Goal: Task Accomplishment & Management: Complete application form

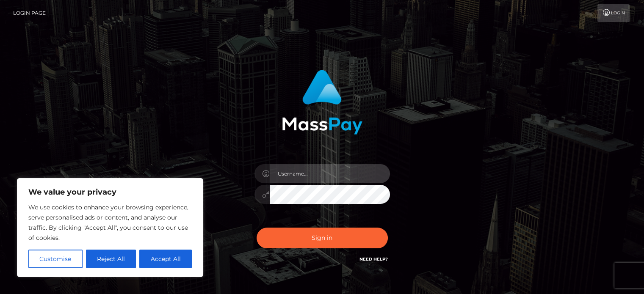
click at [287, 176] on input "text" at bounding box center [330, 173] width 120 height 19
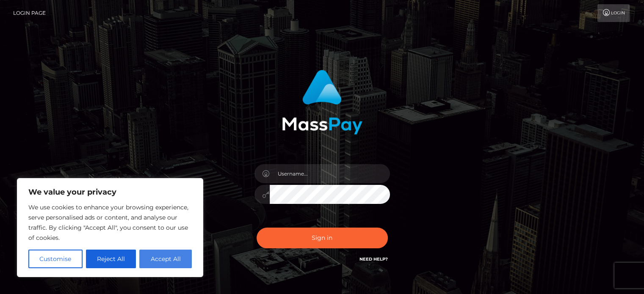
click at [149, 262] on button "Accept All" at bounding box center [165, 259] width 52 height 19
checkbox input "true"
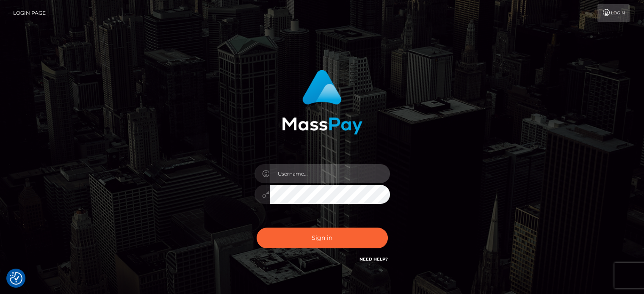
click at [300, 172] on input "text" at bounding box center [330, 173] width 120 height 19
type input "eriscroce@gmail.com"
drag, startPoint x: 400, startPoint y: 182, endPoint x: 576, endPoint y: 69, distance: 209.2
click at [576, 69] on div "eriscroce@gmail.com" at bounding box center [322, 171] width 644 height 342
click at [604, 13] on icon at bounding box center [606, 12] width 9 height 7
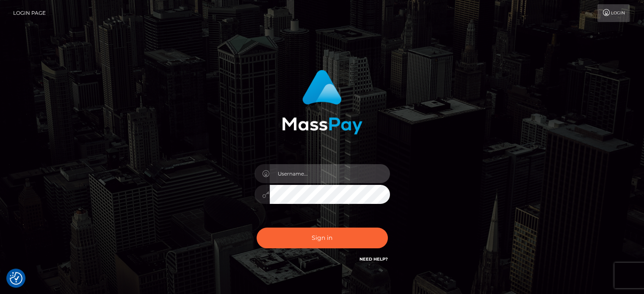
click at [311, 176] on input "text" at bounding box center [330, 173] width 120 height 19
click at [364, 171] on input "[EMAIL_ADDRESS][DOMAIN_NAME]" at bounding box center [330, 173] width 120 height 19
type input "e"
type input "dogoera@gmail.com"
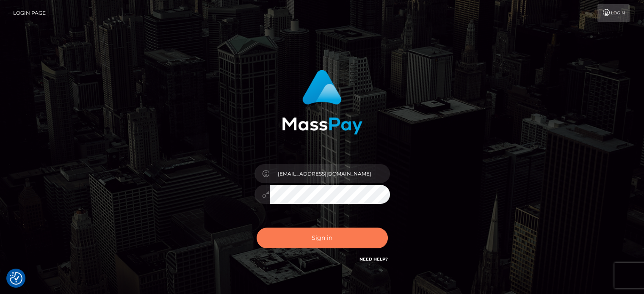
drag, startPoint x: 341, startPoint y: 233, endPoint x: 334, endPoint y: 243, distance: 12.0
click at [339, 234] on button "Sign in" at bounding box center [321, 238] width 131 height 21
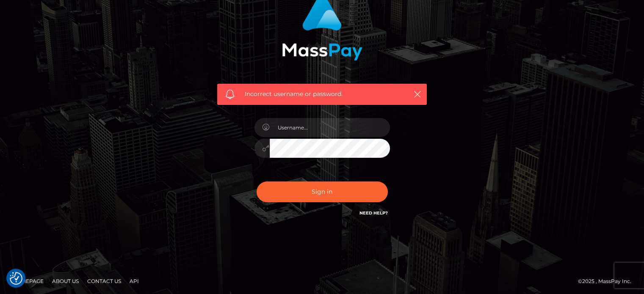
scroll to position [76, 0]
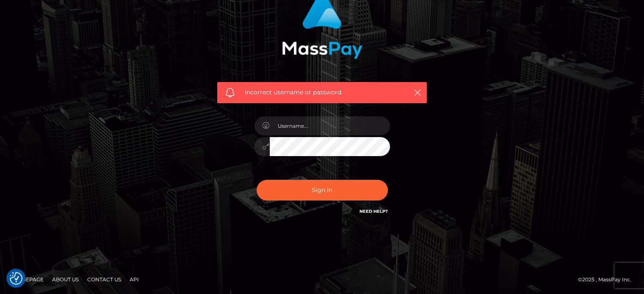
click at [381, 211] on link "Need Help?" at bounding box center [373, 212] width 28 height 6
click at [372, 212] on link "Need Help?" at bounding box center [373, 212] width 28 height 6
click at [373, 210] on link "Need Help?" at bounding box center [373, 212] width 28 height 6
click at [310, 123] on input "text" at bounding box center [330, 125] width 120 height 19
type input "dogoera@gmail.com"
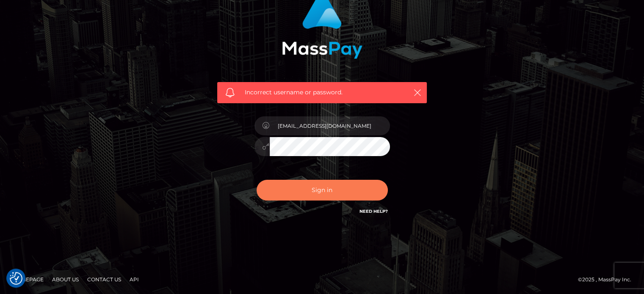
click at [323, 186] on button "Sign in" at bounding box center [321, 190] width 131 height 21
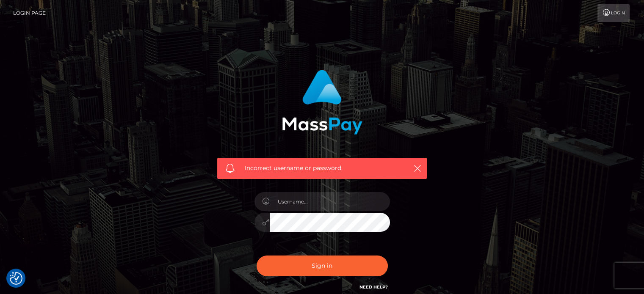
checkbox input "true"
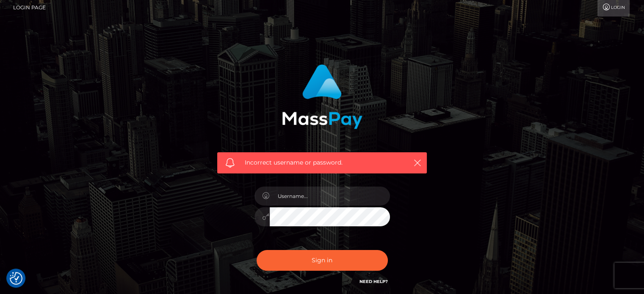
scroll to position [76, 0]
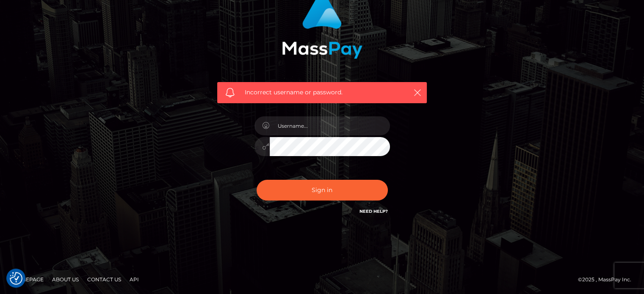
click at [369, 210] on link "Need Help?" at bounding box center [373, 212] width 28 height 6
drag, startPoint x: 443, startPoint y: 221, endPoint x: 444, endPoint y: 226, distance: 4.3
drag, startPoint x: 444, startPoint y: 226, endPoint x: 393, endPoint y: 237, distance: 52.4
click at [393, 237] on div "Incorrect username or password." at bounding box center [322, 109] width 644 height 370
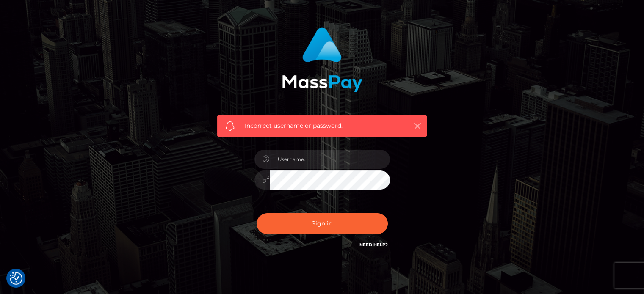
scroll to position [0, 0]
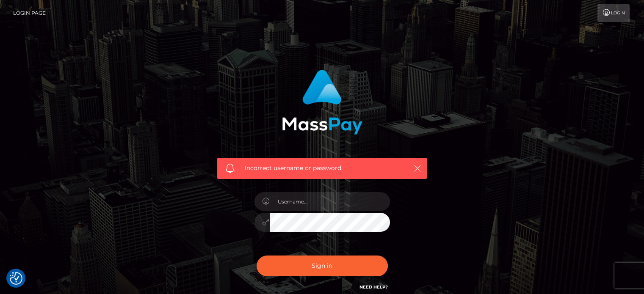
click at [415, 164] on icon "button" at bounding box center [417, 168] width 8 height 8
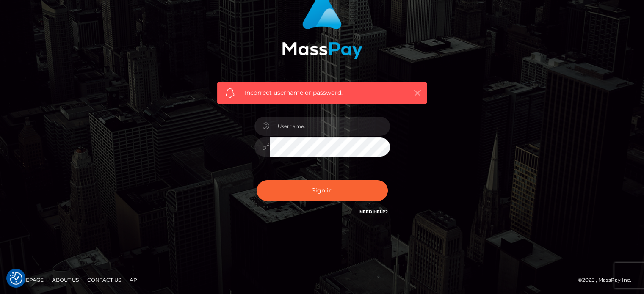
scroll to position [76, 0]
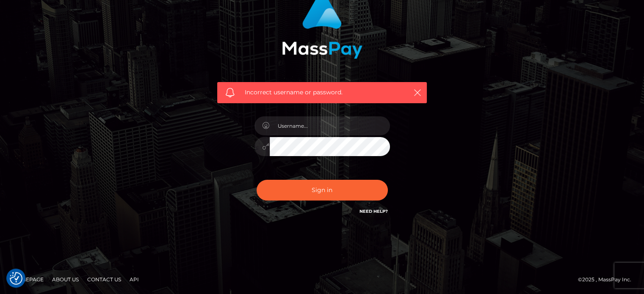
click at [377, 210] on link "Need Help?" at bounding box center [373, 212] width 28 height 6
click at [415, 89] on icon "button" at bounding box center [417, 92] width 8 height 8
click at [33, 278] on link "Homepage" at bounding box center [28, 279] width 38 height 13
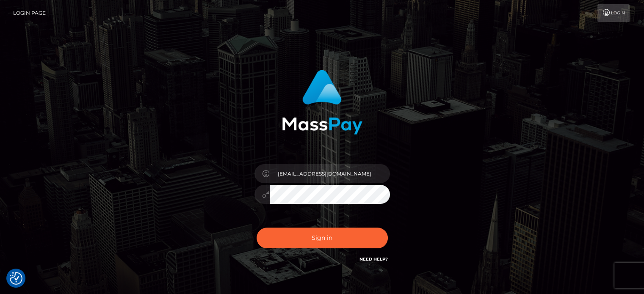
click at [256, 228] on button "Sign in" at bounding box center [321, 238] width 131 height 21
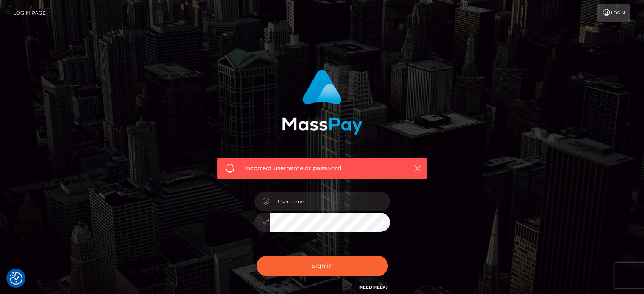
click at [419, 169] on icon "button" at bounding box center [417, 168] width 8 height 8
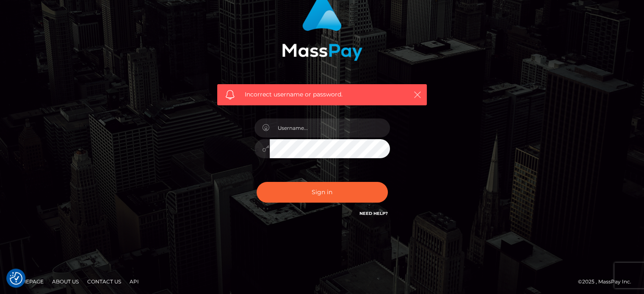
scroll to position [76, 0]
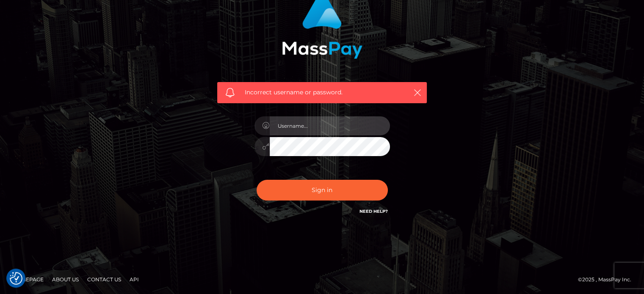
click at [339, 131] on input "text" at bounding box center [330, 125] width 120 height 19
type input "[EMAIL_ADDRESS][DOMAIN_NAME]"
drag, startPoint x: 317, startPoint y: 129, endPoint x: 450, endPoint y: 150, distance: 135.3
click at [450, 150] on div "Incorrect username or password. dogoera@gmail.com" at bounding box center [322, 109] width 483 height 243
click at [111, 278] on link "Contact Us" at bounding box center [104, 279] width 41 height 13
